Goal: Entertainment & Leisure: Consume media (video, audio)

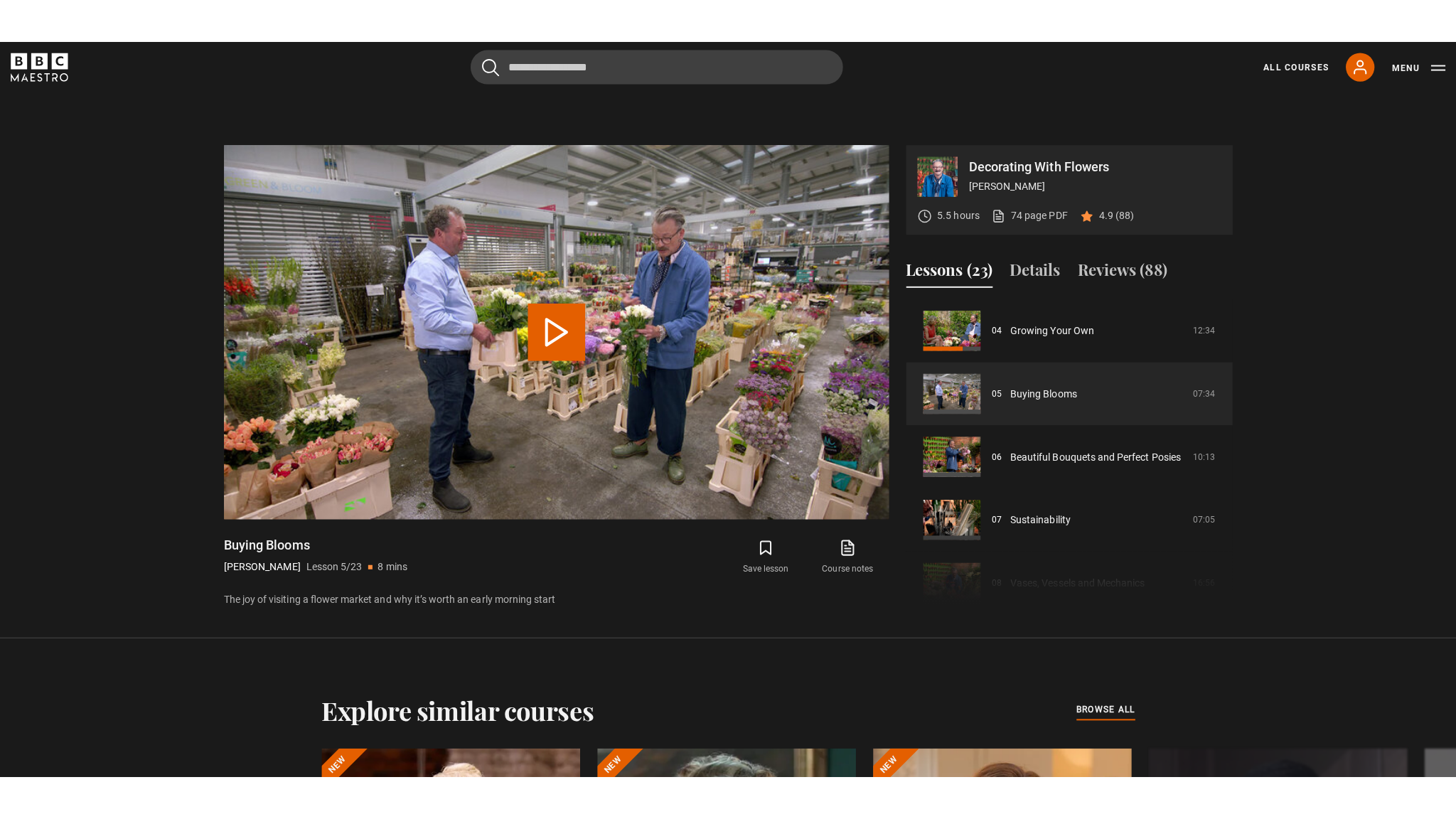
scroll to position [736, 0]
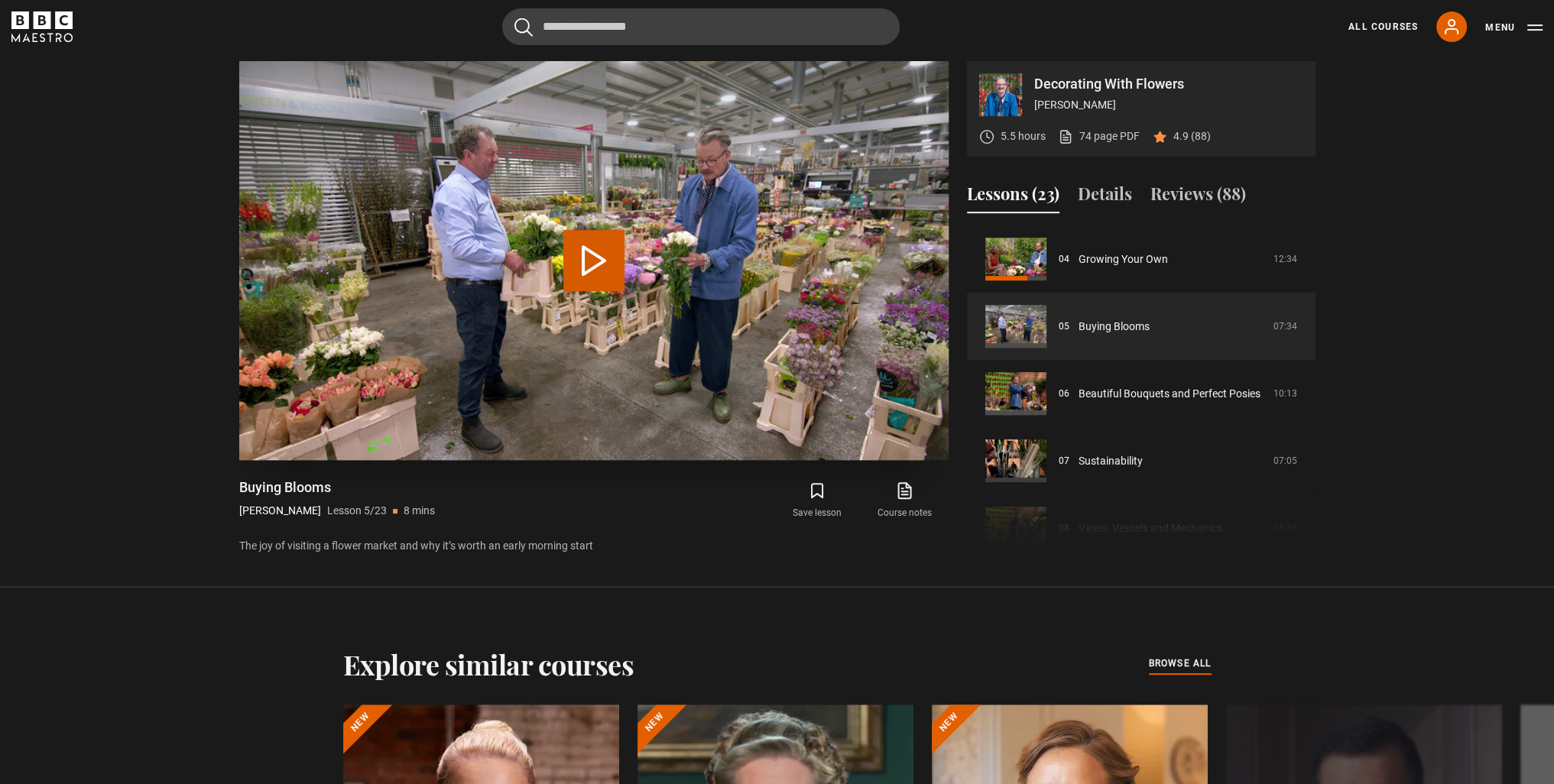
click at [590, 254] on button "Play Lesson Buying Blooms" at bounding box center [594, 260] width 61 height 61
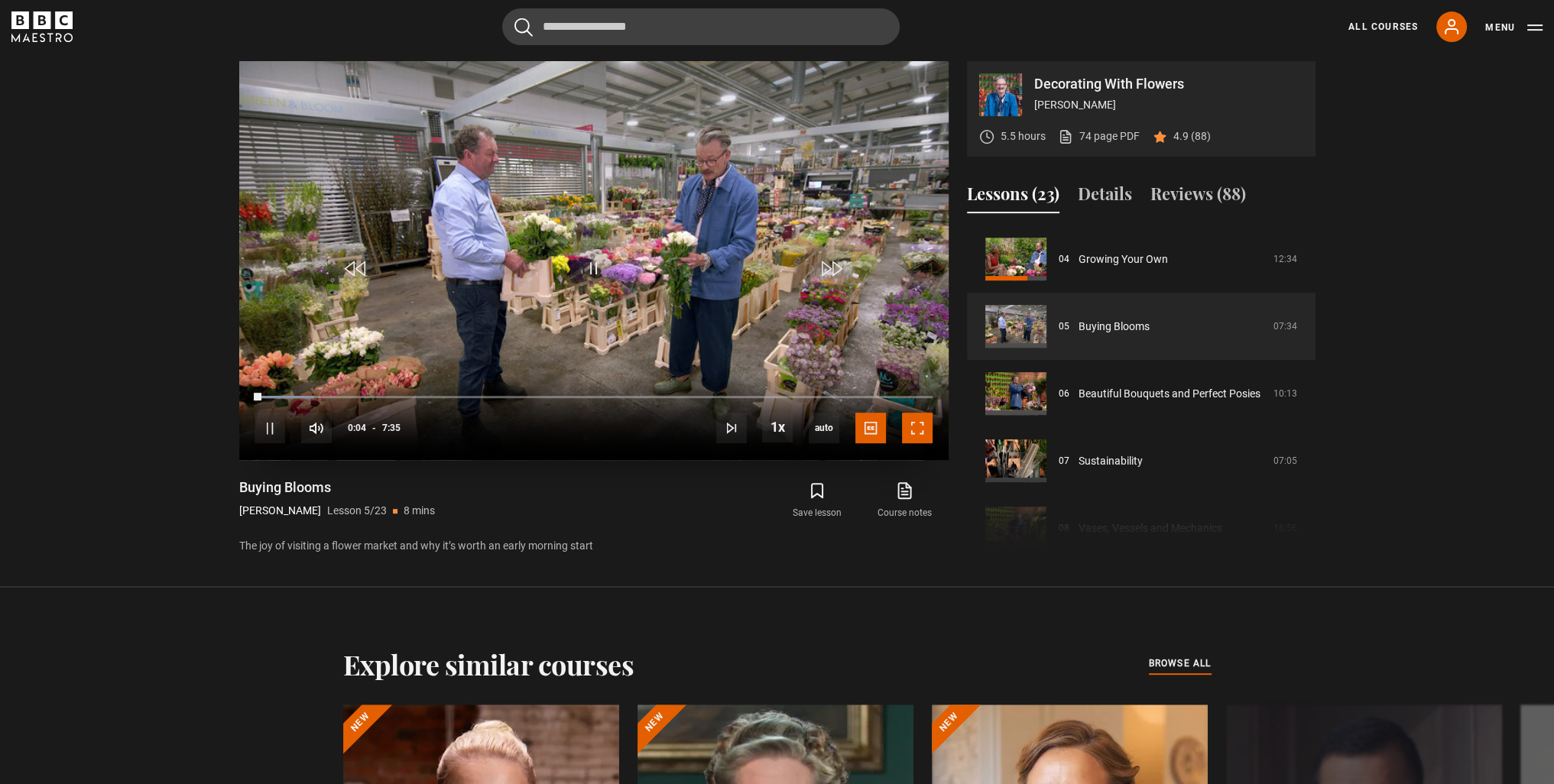
click at [920, 424] on span "Video Player" at bounding box center [917, 427] width 30 height 30
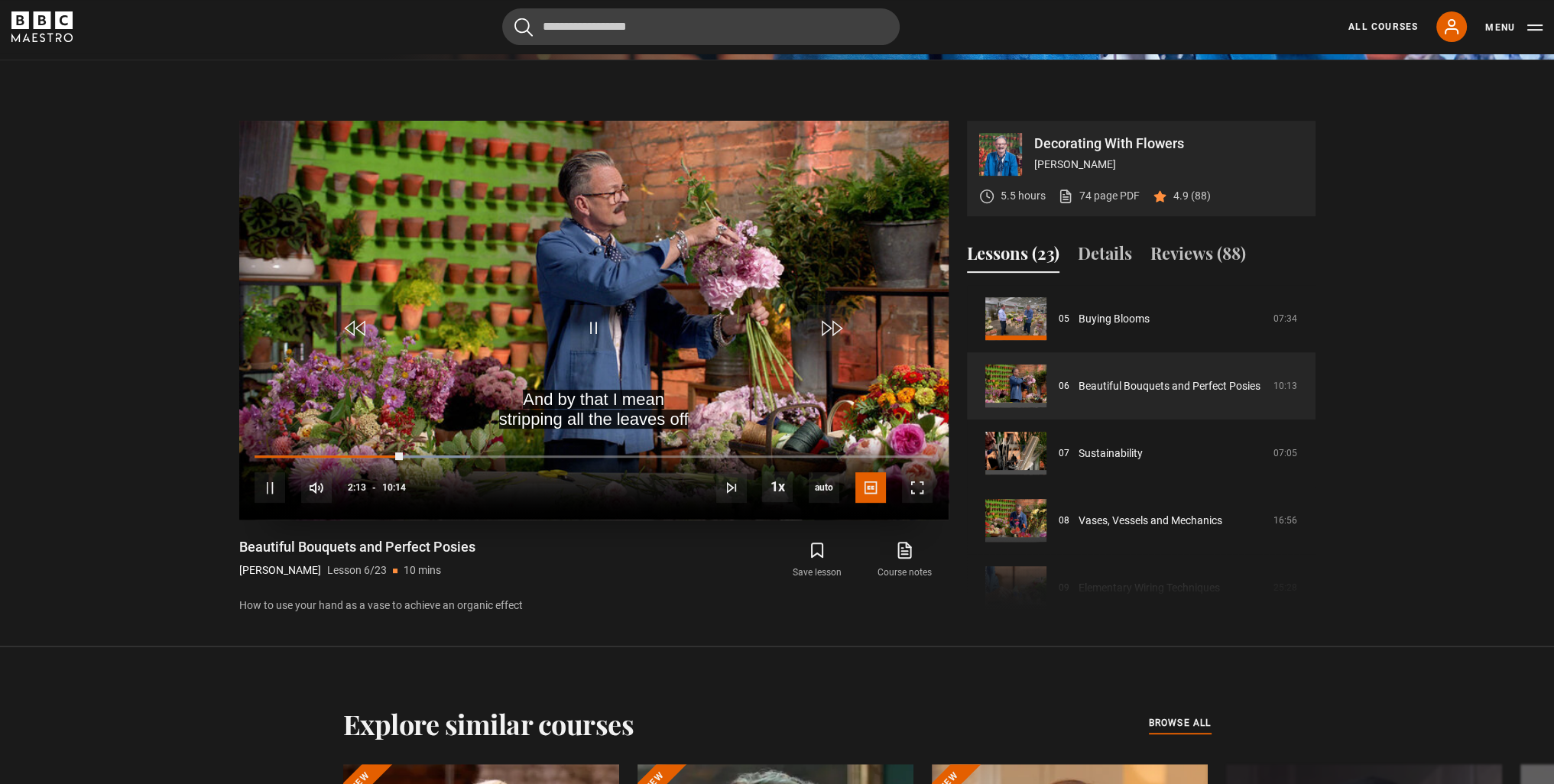
scroll to position [735, 0]
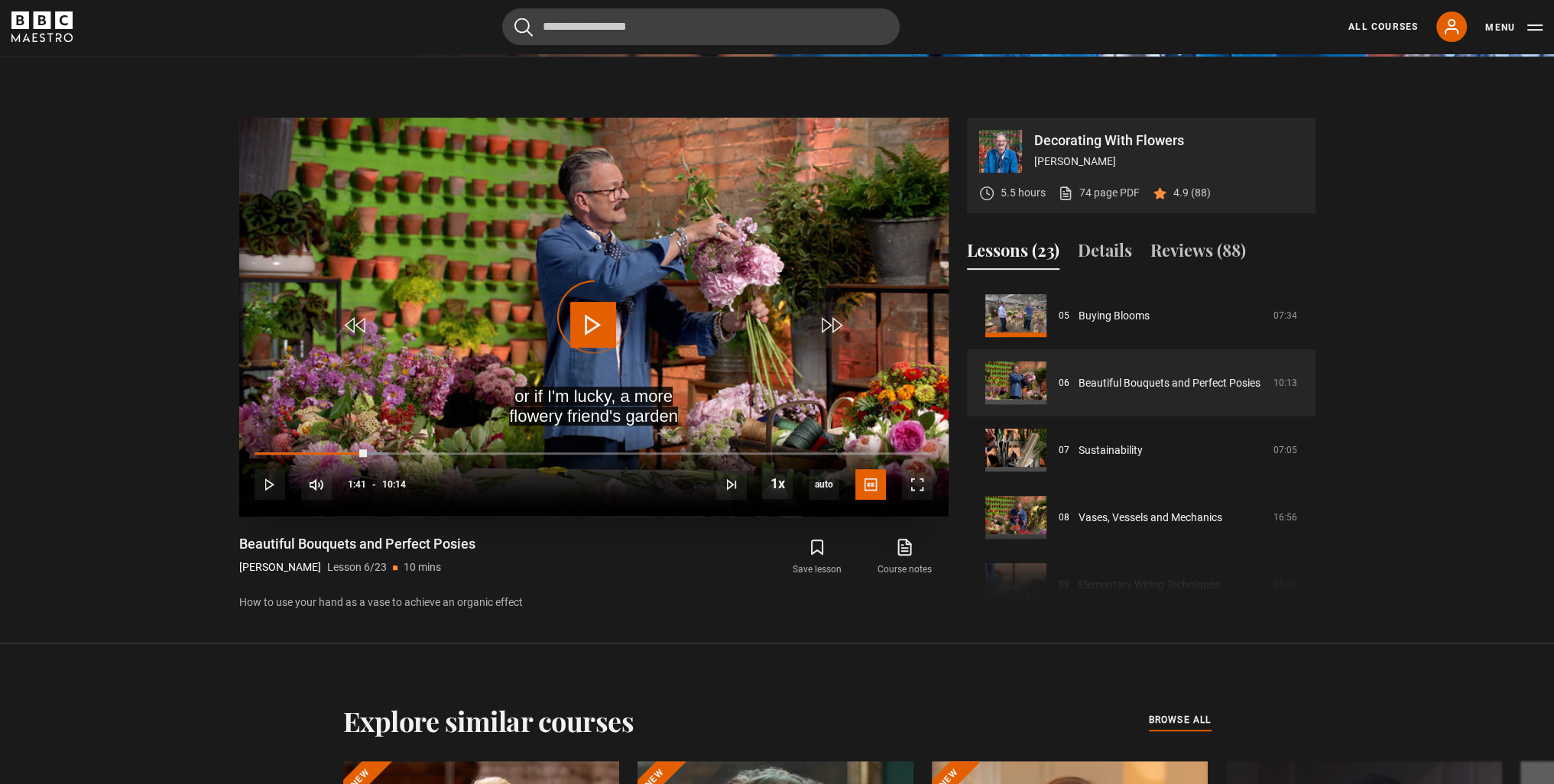
drag, startPoint x: 399, startPoint y: 449, endPoint x: 354, endPoint y: 448, distance: 45.0
click at [354, 448] on div "10s Skip Back 10 seconds Play 10s Skip Forward 10 seconds Loaded : 19.54% 01:38…" at bounding box center [593, 474] width 709 height 84
click at [916, 478] on span "Video Player" at bounding box center [917, 484] width 30 height 30
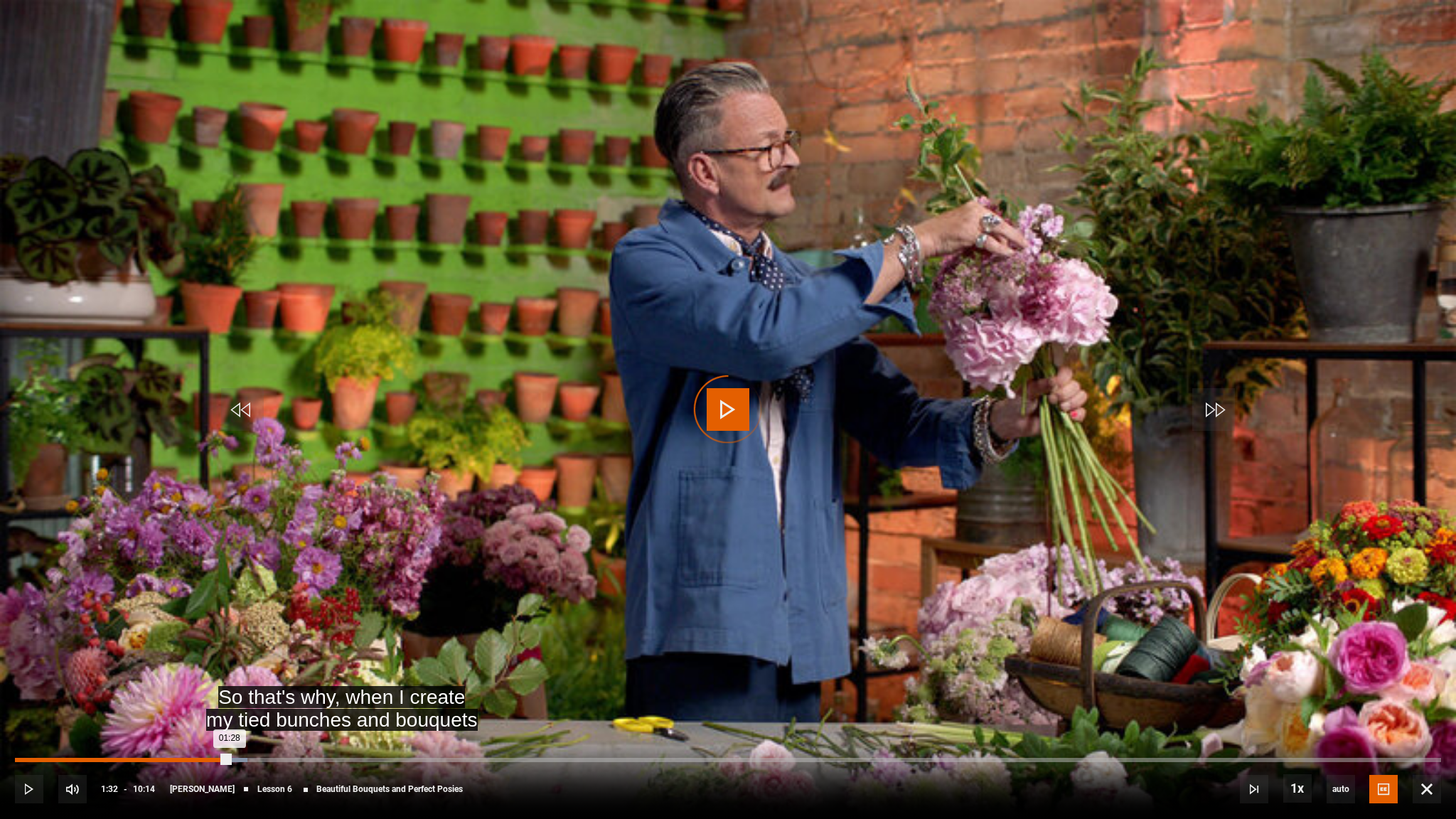
drag, startPoint x: 229, startPoint y: 761, endPoint x: 151, endPoint y: 759, distance: 78.0
click at [151, 729] on div "Loaded : 16.29% 01:04 01:28" at bounding box center [728, 759] width 1426 height 4
click at [147, 729] on div "Loaded : 0.00% 00:56 00:58" at bounding box center [728, 759] width 1426 height 4
drag, startPoint x: 149, startPoint y: 759, endPoint x: 97, endPoint y: 759, distance: 52.0
click at [97, 729] on div "Loaded : 12.21% 00:35 00:57" at bounding box center [728, 759] width 1426 height 4
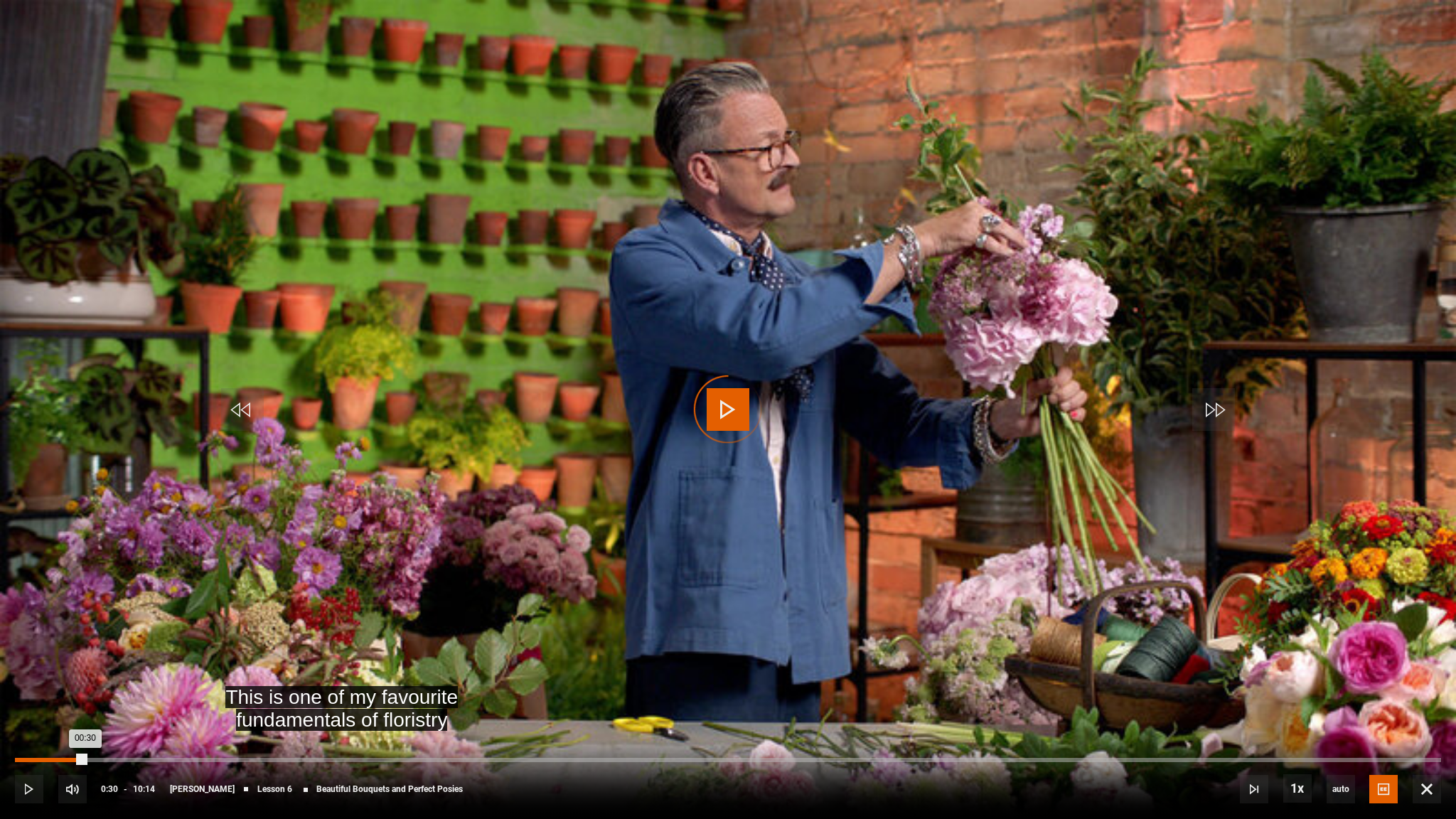
click at [86, 729] on div "Loaded : 0.00% 00:30 00:30" at bounding box center [728, 759] width 1426 height 4
drag, startPoint x: 86, startPoint y: 757, endPoint x: 54, endPoint y: 754, distance: 32.1
click at [54, 729] on div "10s Skip Back 10 seconds Play 10s Skip Forward 10 seconds Loaded : 0.00% 00:28 …" at bounding box center [728, 780] width 1456 height 79
click at [54, 729] on div "10s Skip Back 10 seconds Pause 10s Skip Forward 10 seconds Loaded : 0.00% 00:28…" at bounding box center [728, 780] width 1456 height 79
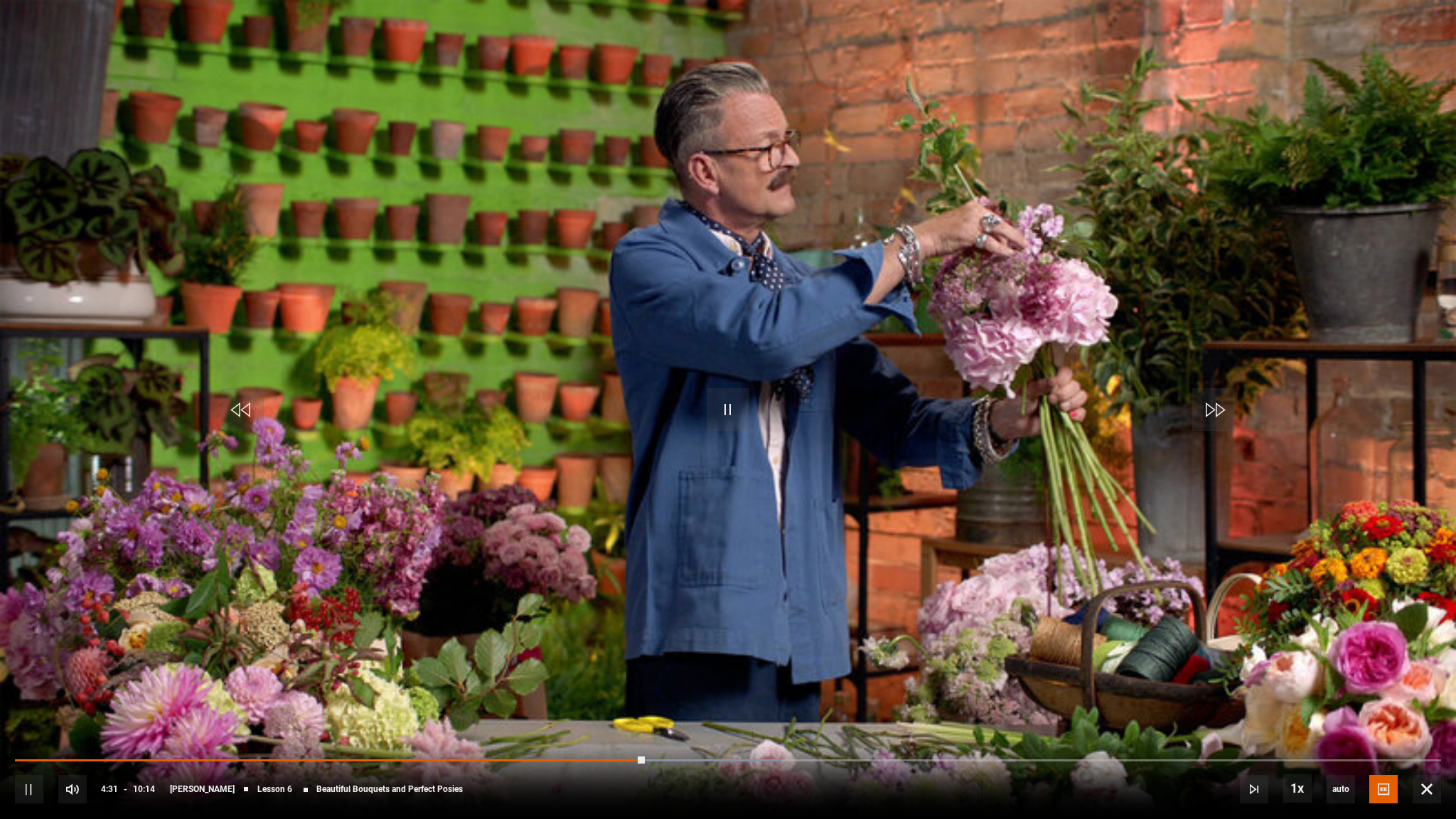
click at [688, 360] on video "Video Player" at bounding box center [728, 410] width 1456 height 819
click at [767, 466] on video "Video Player" at bounding box center [728, 410] width 1456 height 819
click at [768, 456] on video "Video Player" at bounding box center [728, 410] width 1456 height 819
